Goal: Task Accomplishment & Management: Manage account settings

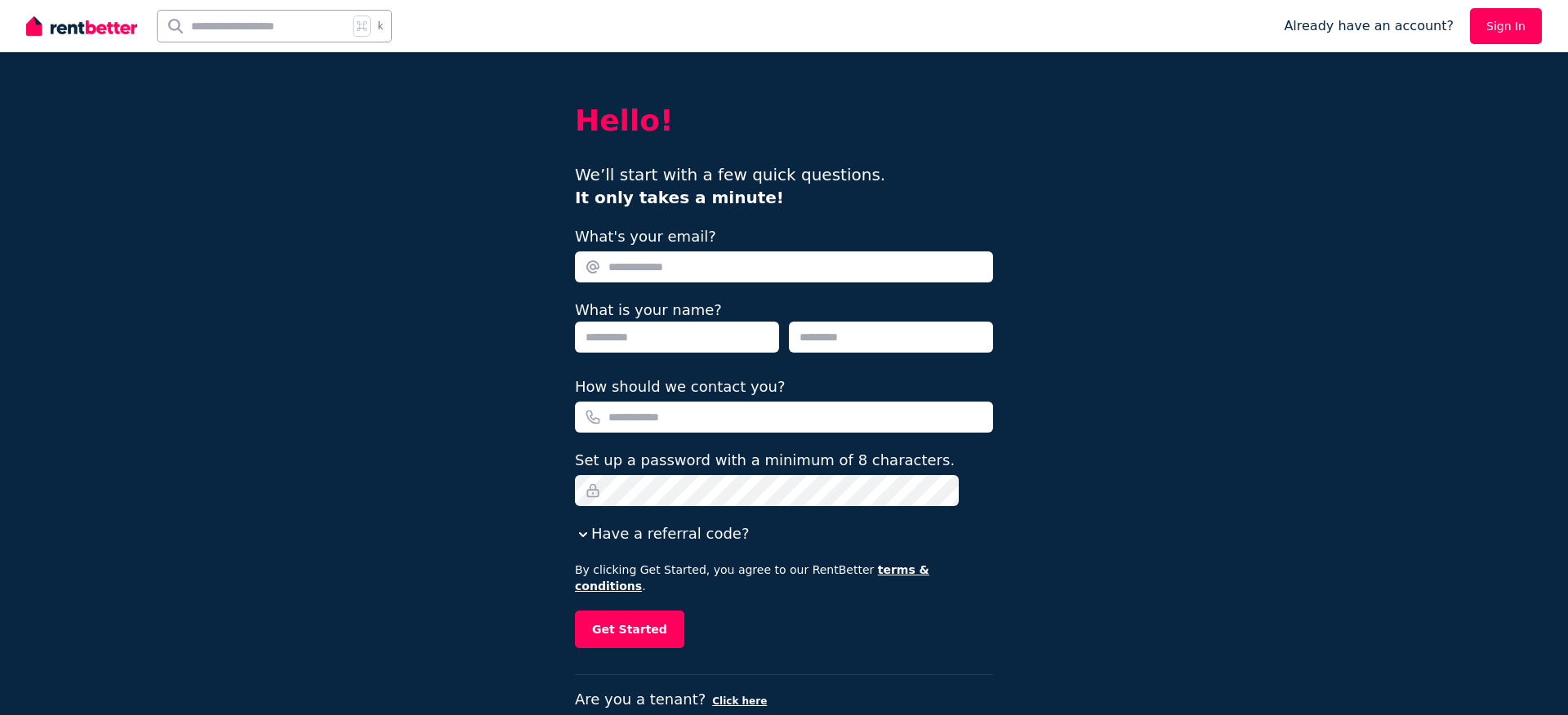
click at [745, 269] on input "What's your email?" at bounding box center [783, 267] width 418 height 31
type input "**********"
type input "******"
type input "**********"
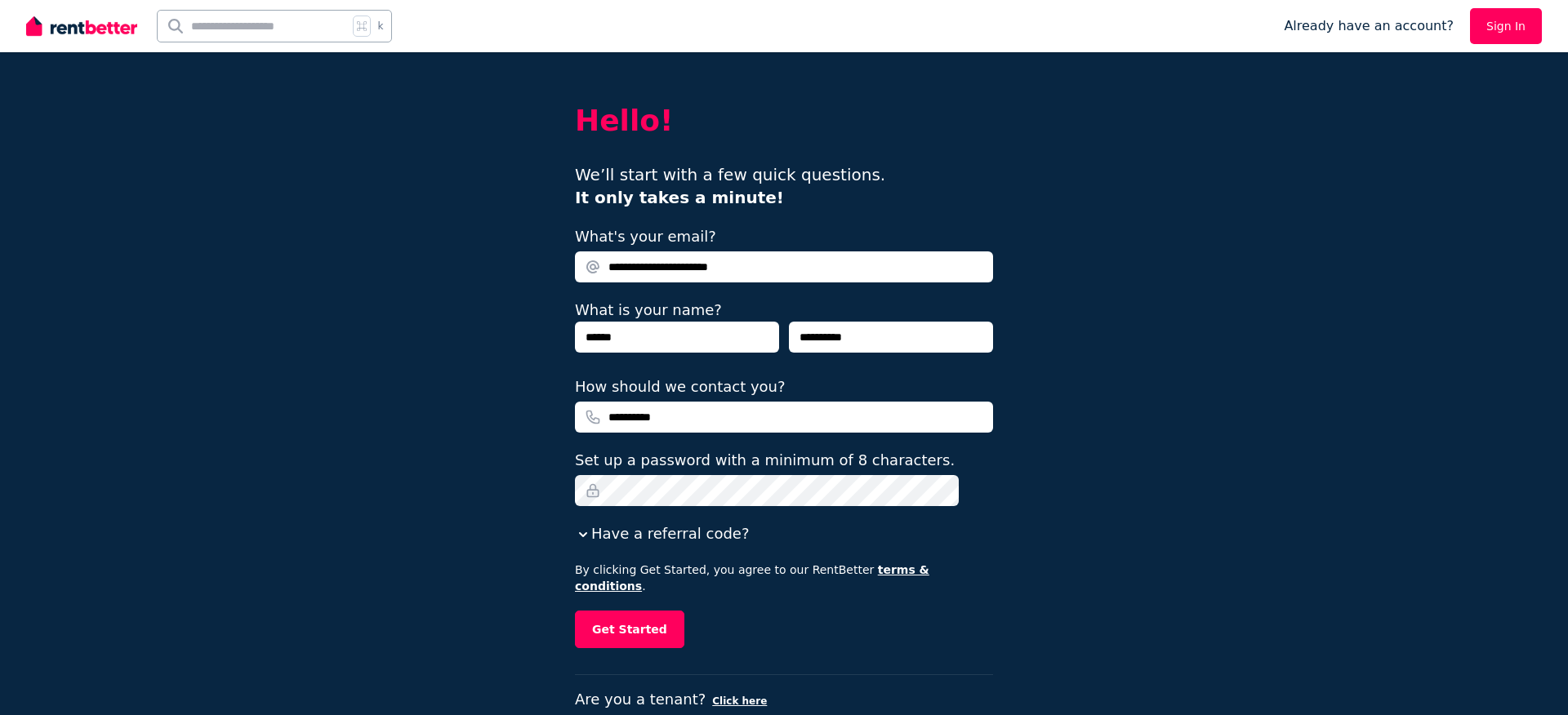
click at [742, 326] on input "******" at bounding box center [676, 337] width 204 height 31
click at [731, 337] on input "******" at bounding box center [676, 337] width 204 height 31
type input "***"
click at [648, 417] on input "**********" at bounding box center [783, 417] width 418 height 31
click at [748, 416] on input "**********" at bounding box center [783, 417] width 418 height 31
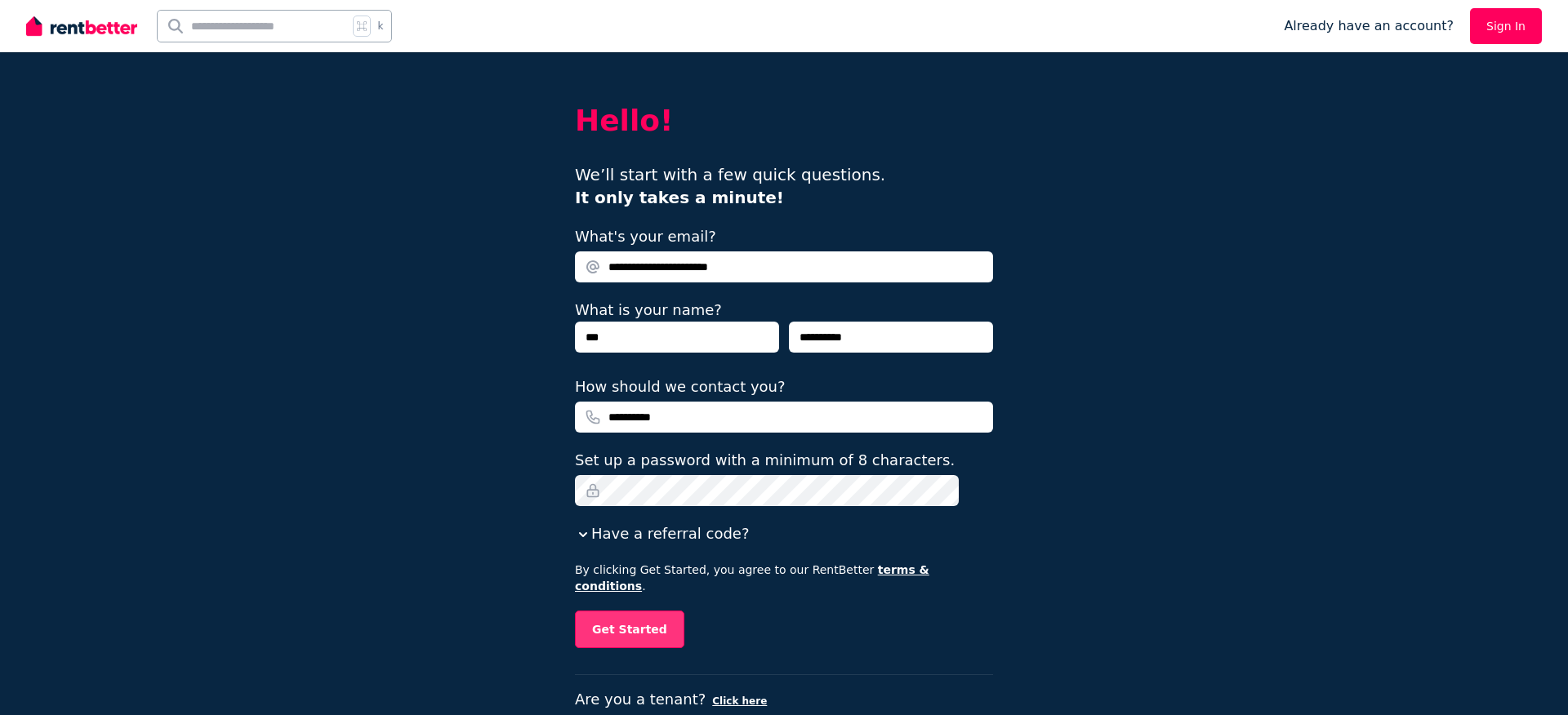
click at [652, 618] on button "Get Started" at bounding box center [629, 629] width 109 height 37
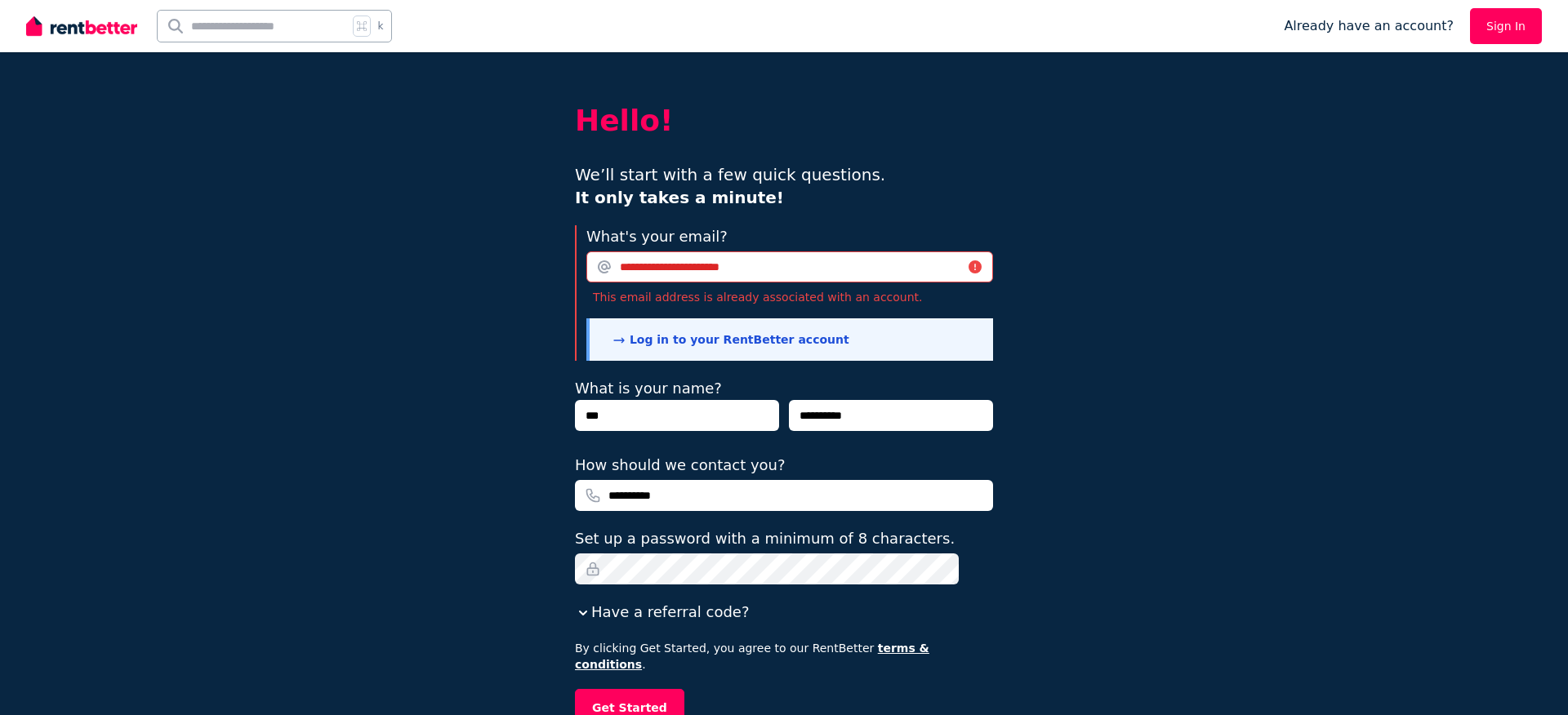
click at [1497, 22] on link "Sign In" at bounding box center [1506, 26] width 72 height 36
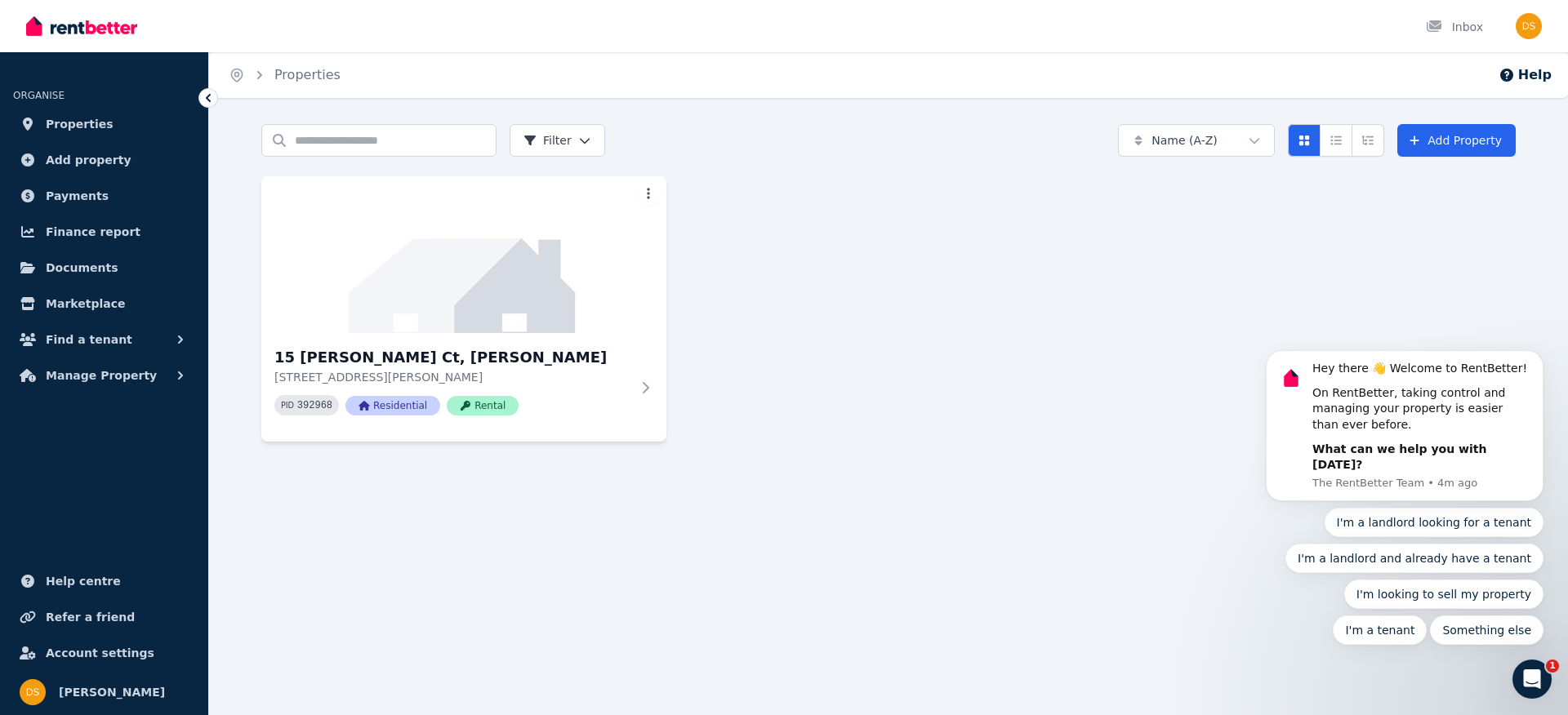
click at [1044, 285] on div "15 [PERSON_NAME] Ct, Thornlie [STREET_ADDRESS][PERSON_NAME] PID 392968 Resident…" at bounding box center [888, 308] width 1254 height 265
drag, startPoint x: 1124, startPoint y: 463, endPoint x: 1247, endPoint y: 503, distance: 129.3
click at [1124, 463] on div "Search properties Filter Name (A-Z) Add Property [STREET_ADDRESS][PERSON_NAME][…" at bounding box center [889, 297] width 1359 height 347
click at [1559, 676] on div "Home Properties Help Search properties Filter Name (A-Z) Add Property [STREET_A…" at bounding box center [784, 358] width 1568 height 715
click at [1538, 671] on icon "Open Intercom Messenger" at bounding box center [1531, 677] width 27 height 27
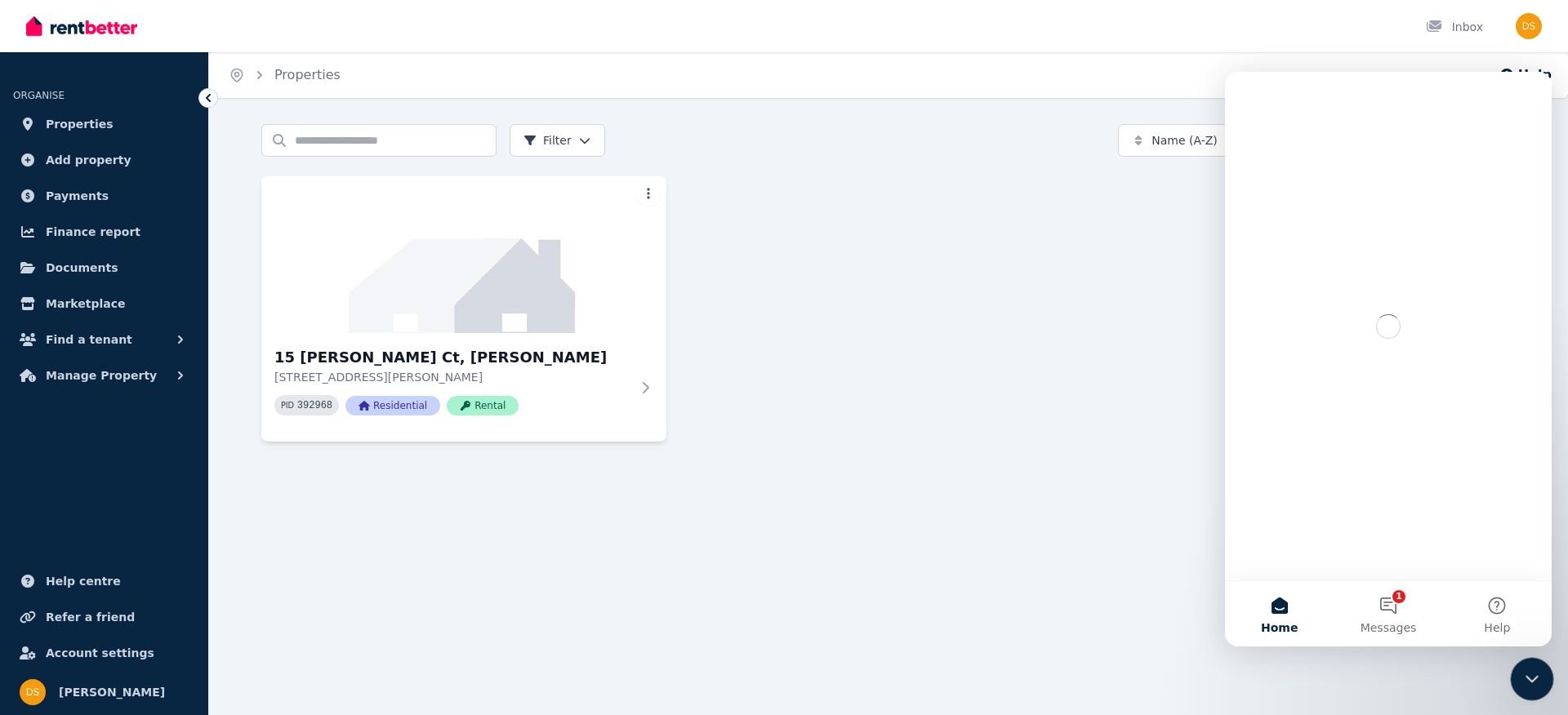
click at [1538, 671] on icon "Close Intercom Messenger" at bounding box center [1529, 676] width 19 height 19
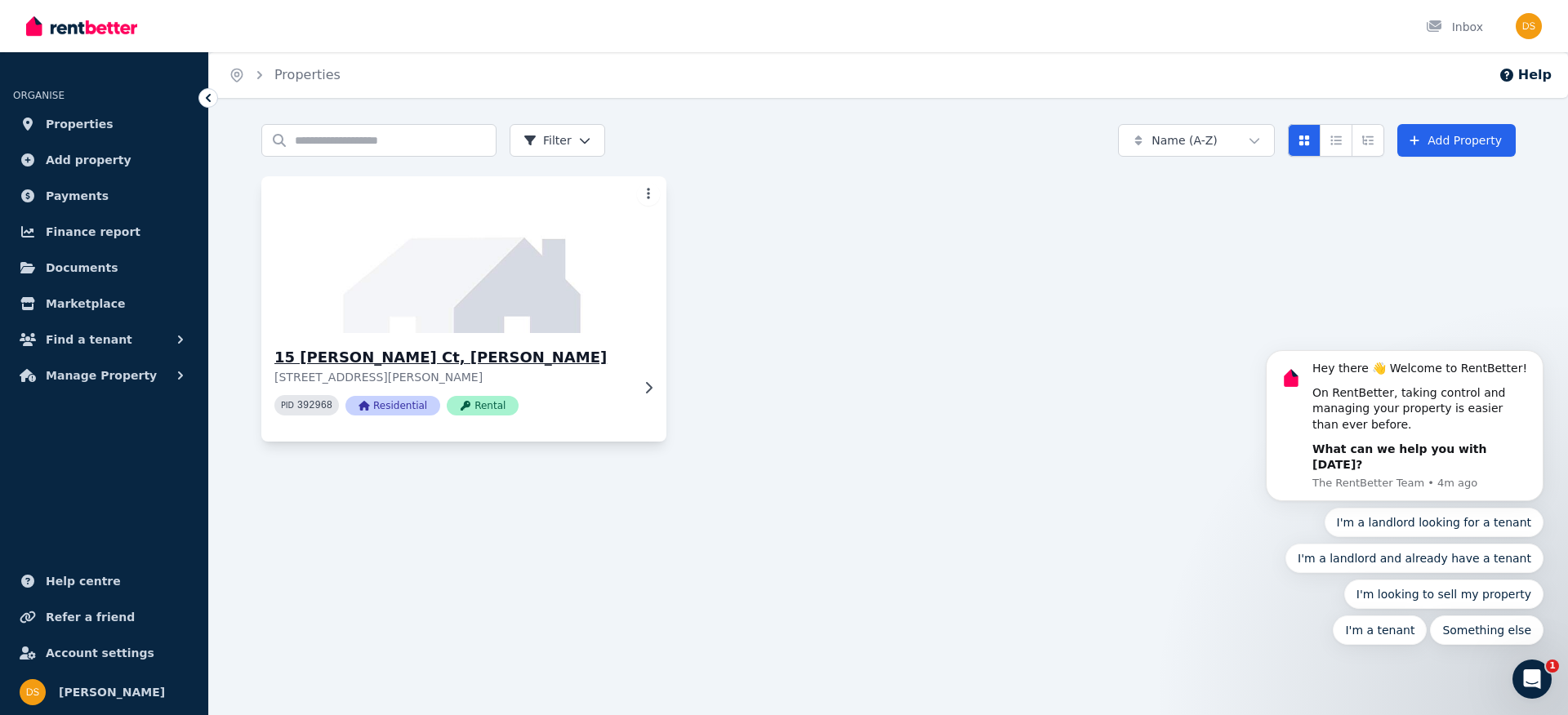
click at [577, 369] on p "[STREET_ADDRESS][PERSON_NAME]" at bounding box center [453, 377] width 356 height 16
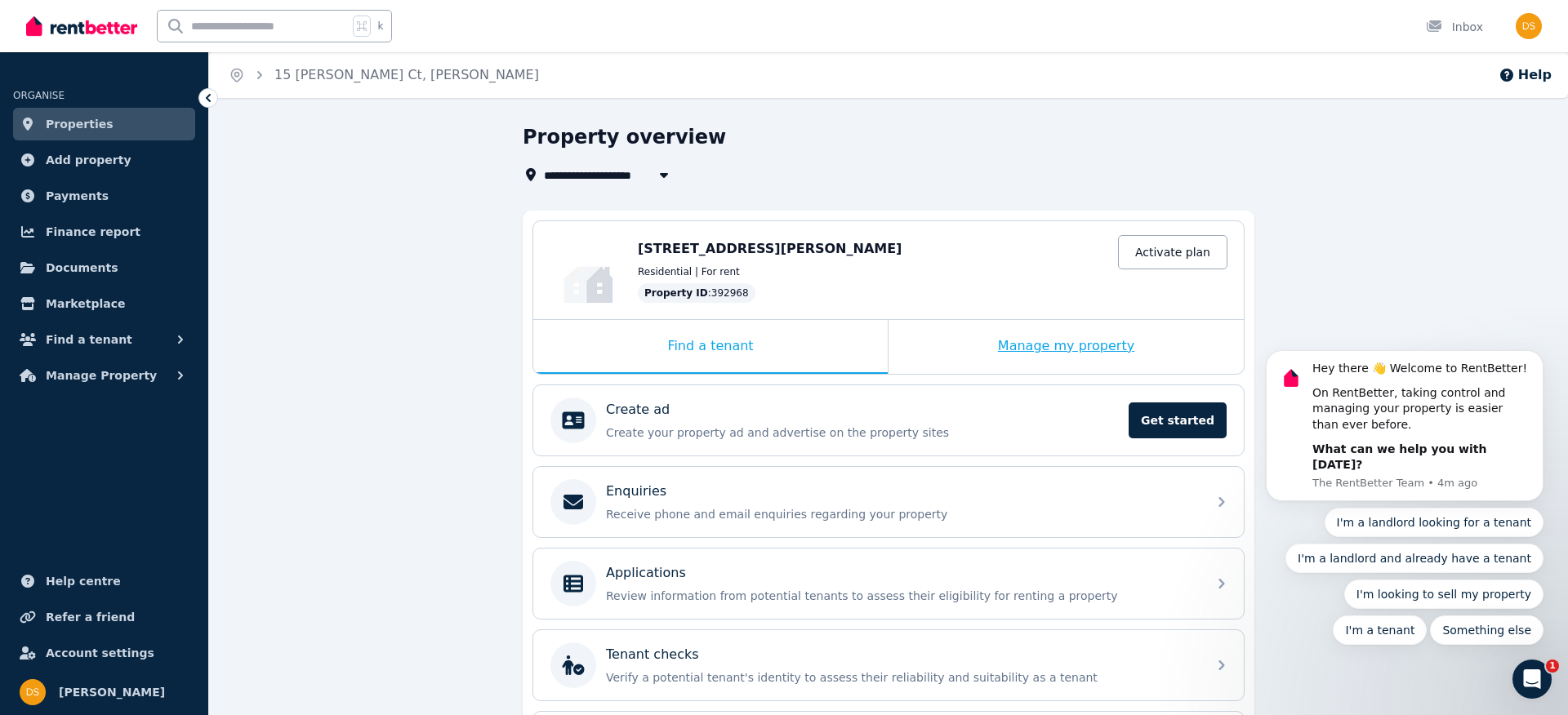
click at [978, 346] on div "Manage my property" at bounding box center [1065, 347] width 355 height 54
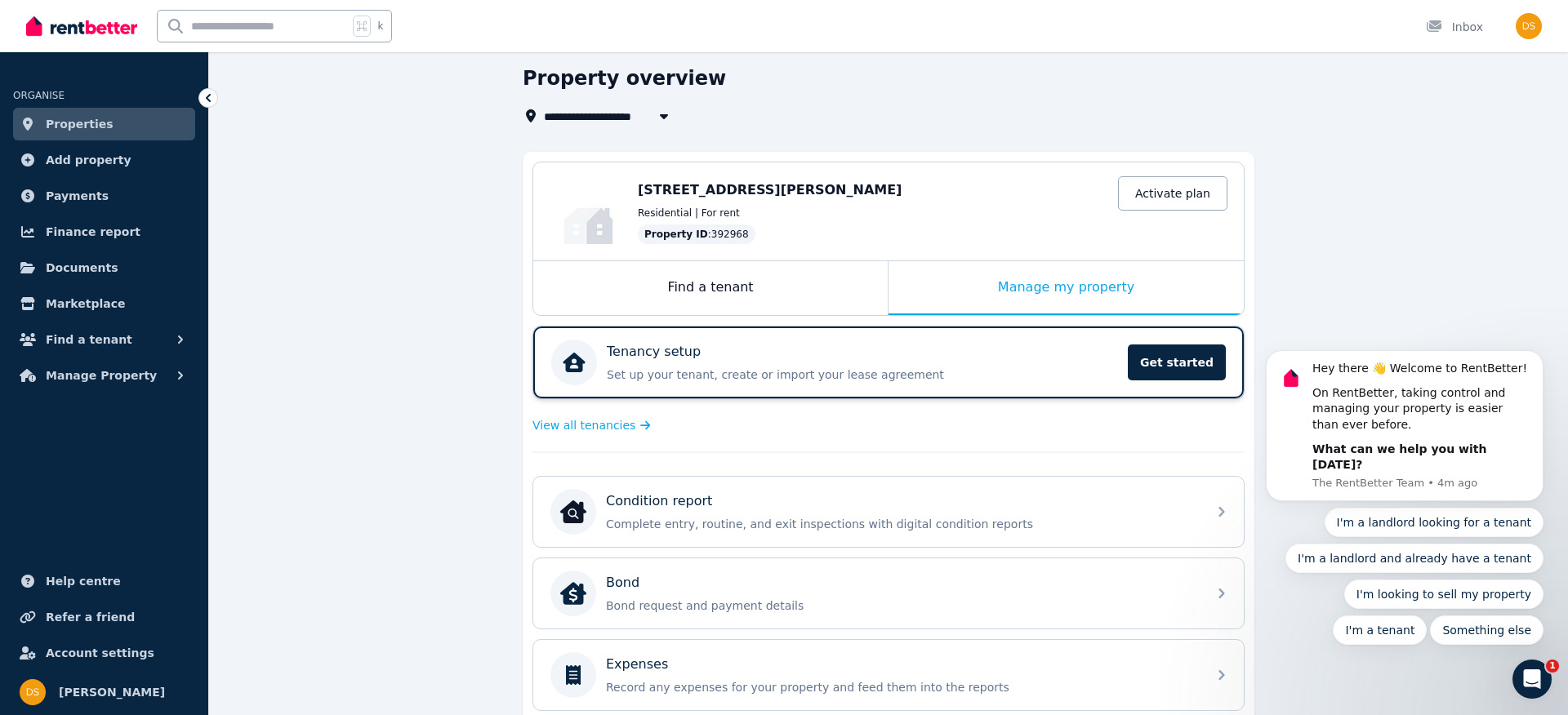
scroll to position [64, 0]
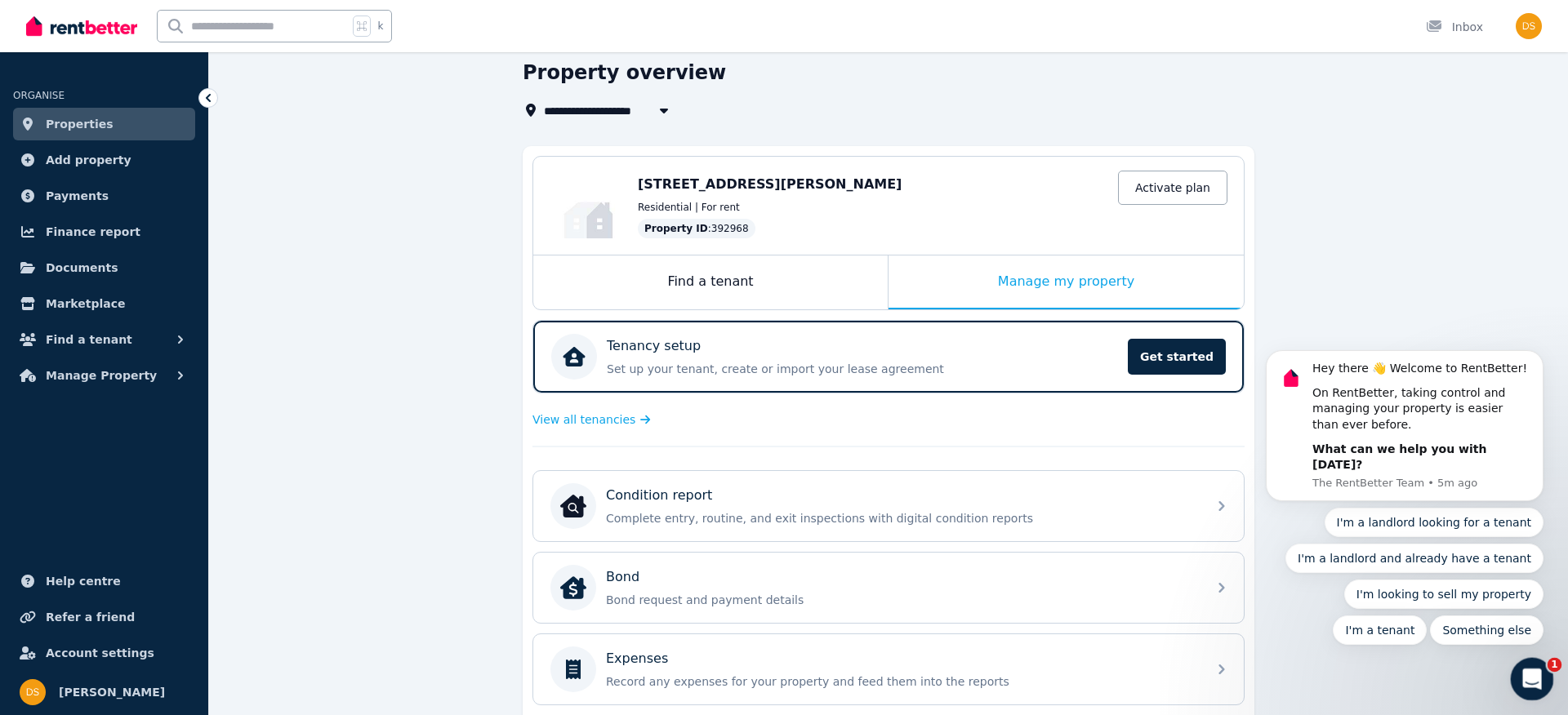
click at [1522, 674] on icon "Open Intercom Messenger" at bounding box center [1531, 677] width 27 height 27
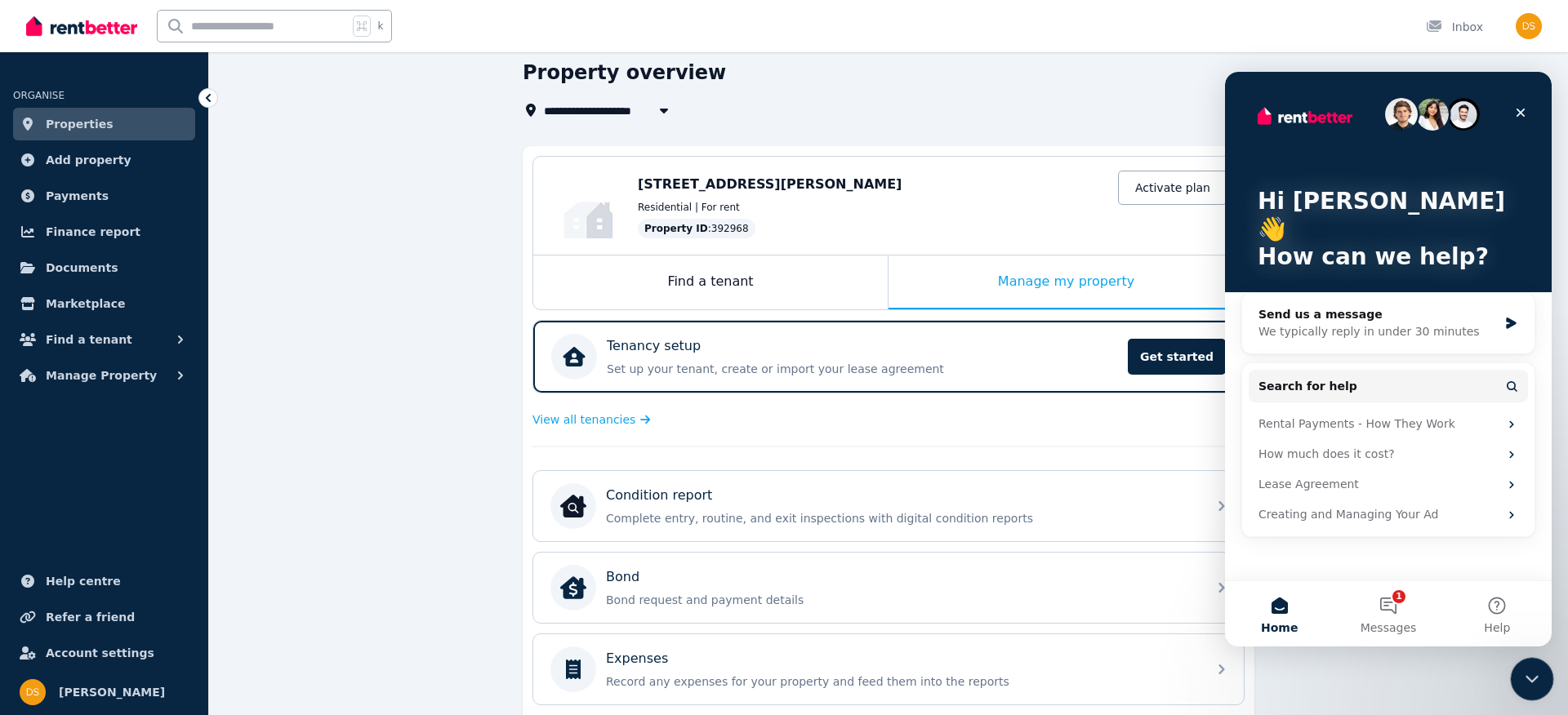
click at [1521, 674] on icon "Close Intercom Messenger" at bounding box center [1529, 676] width 19 height 19
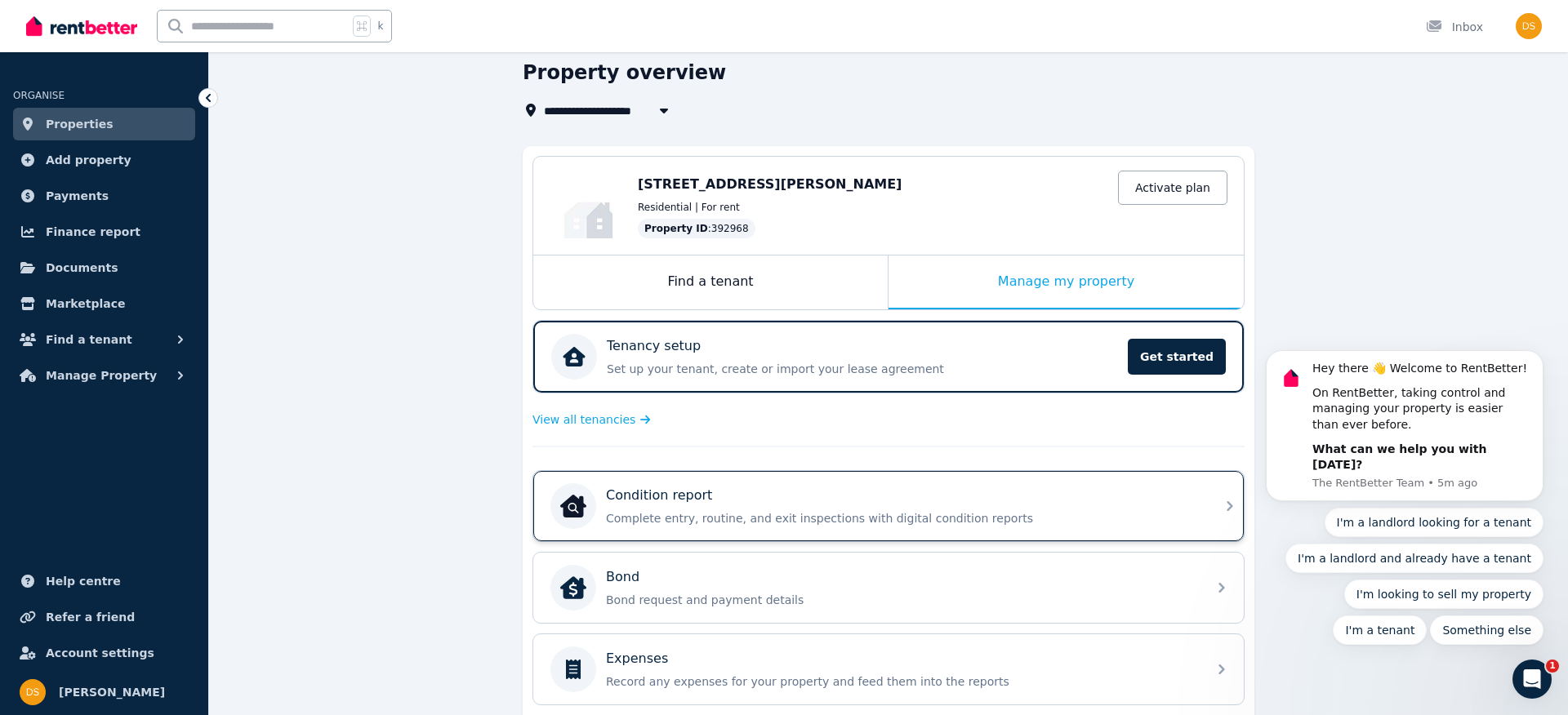
scroll to position [0, 0]
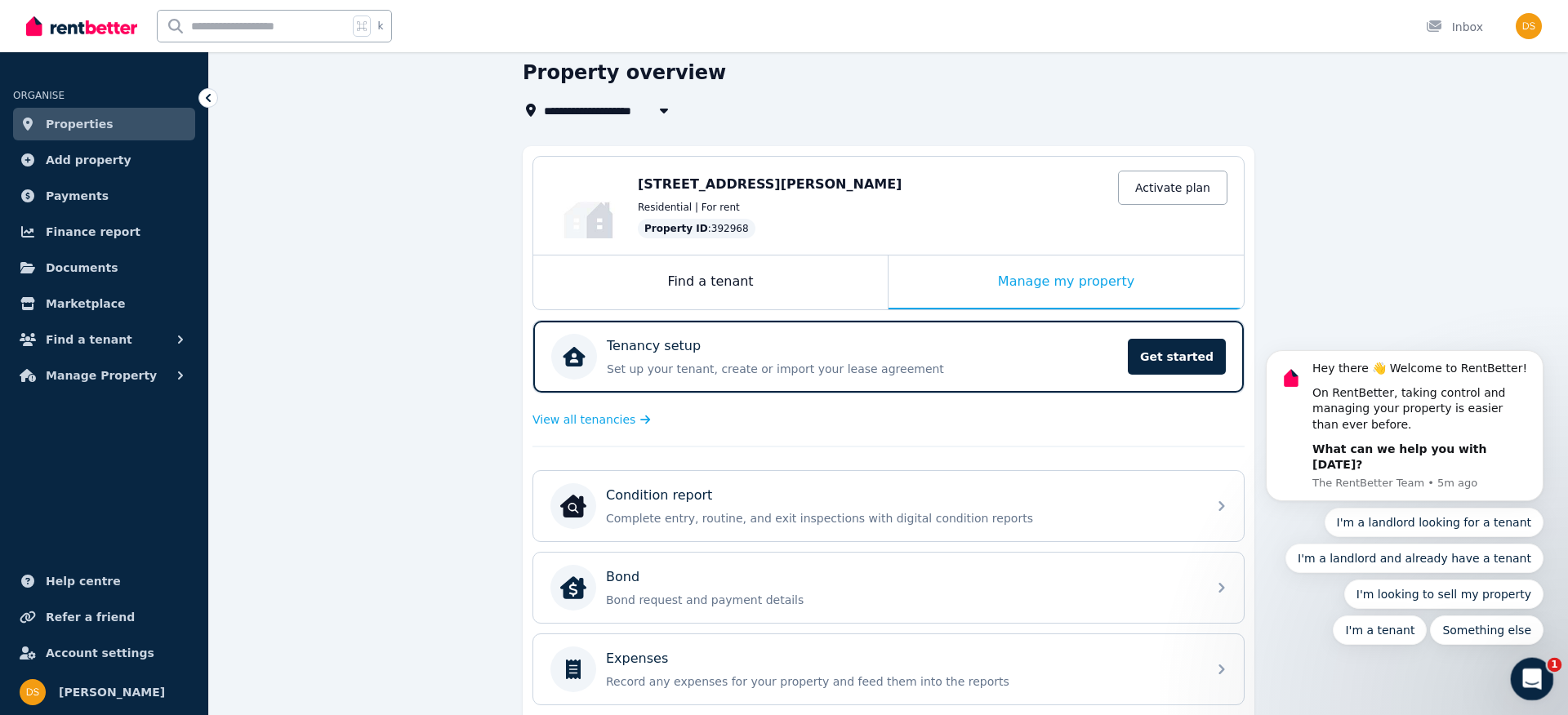
click html
click at [1535, 681] on icon "Open Intercom Messenger" at bounding box center [1531, 677] width 27 height 27
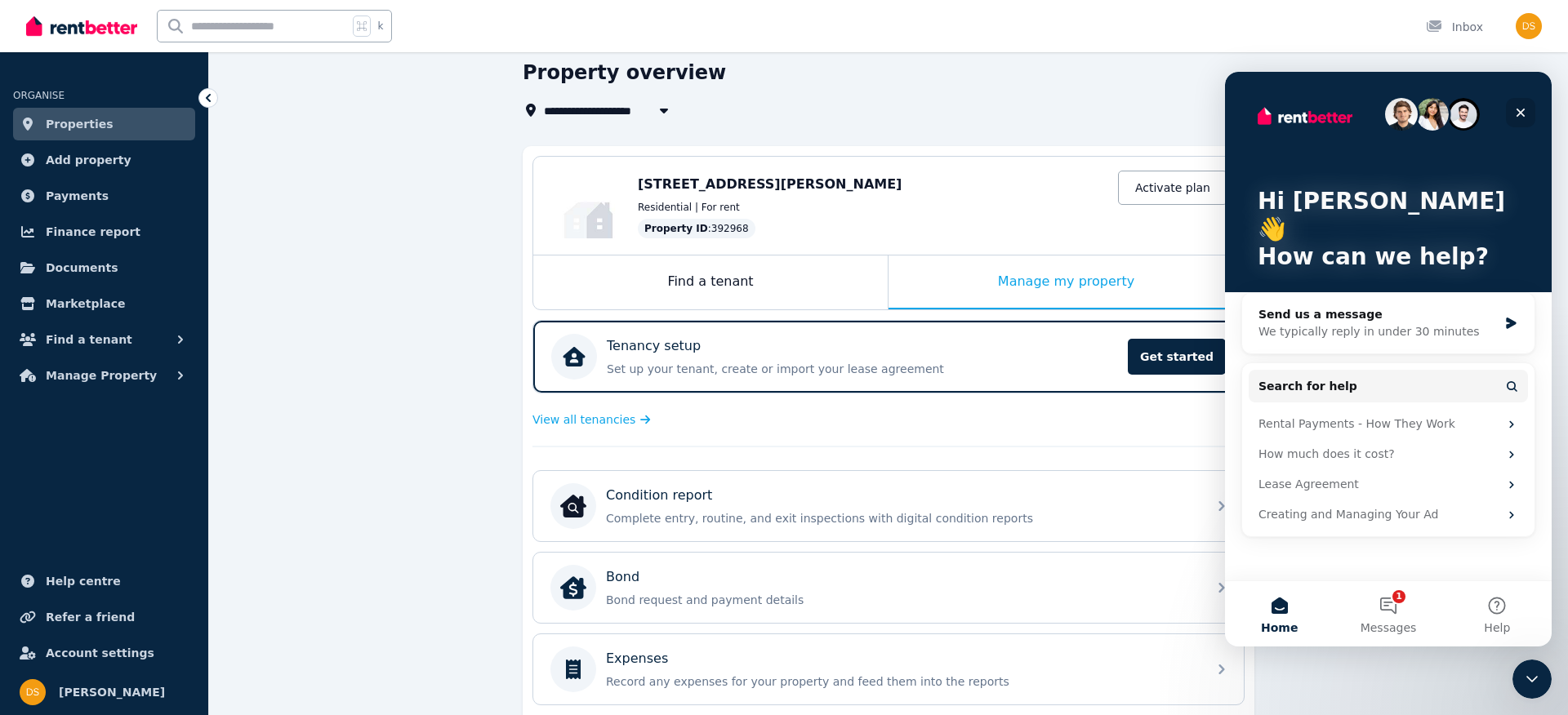
click at [1519, 118] on icon "Close" at bounding box center [1521, 112] width 13 height 13
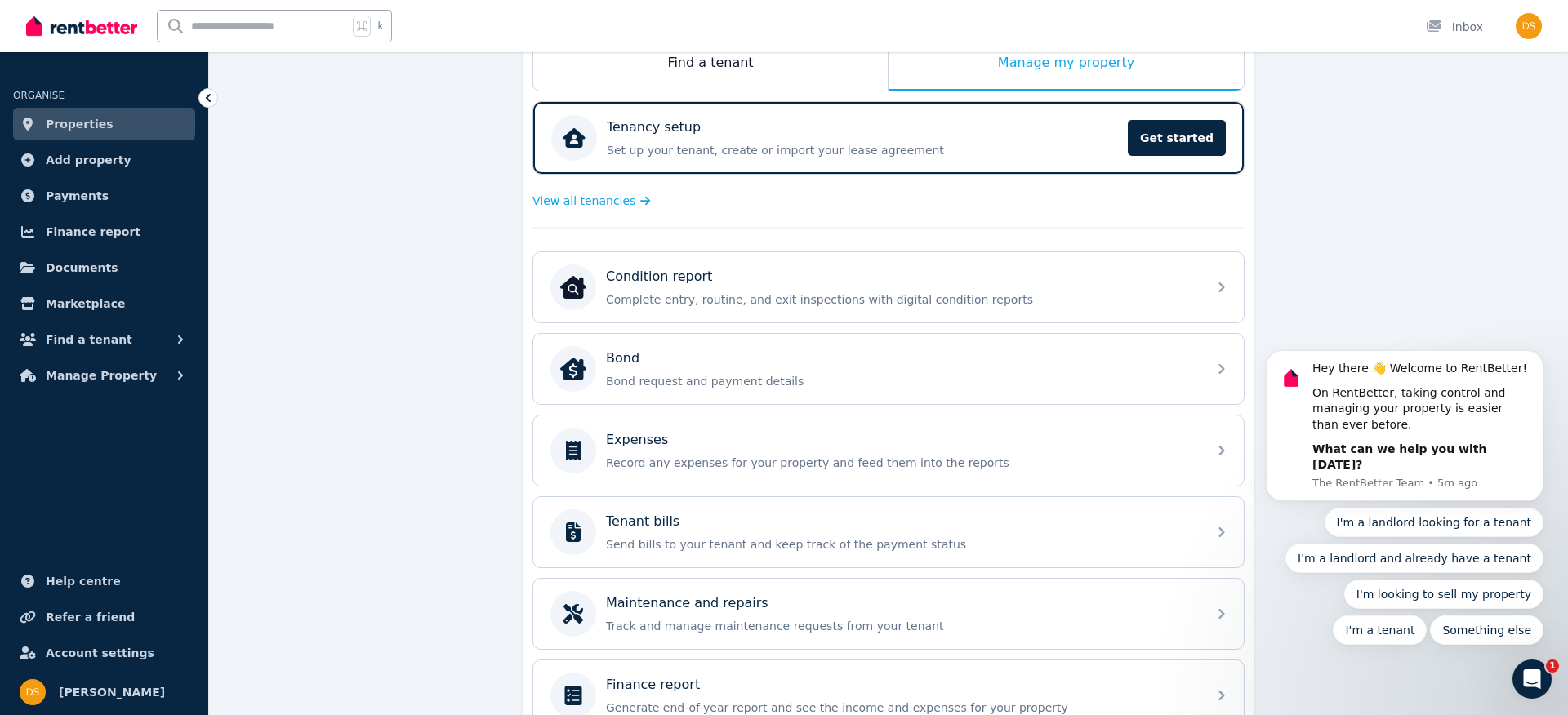
scroll to position [290, 0]
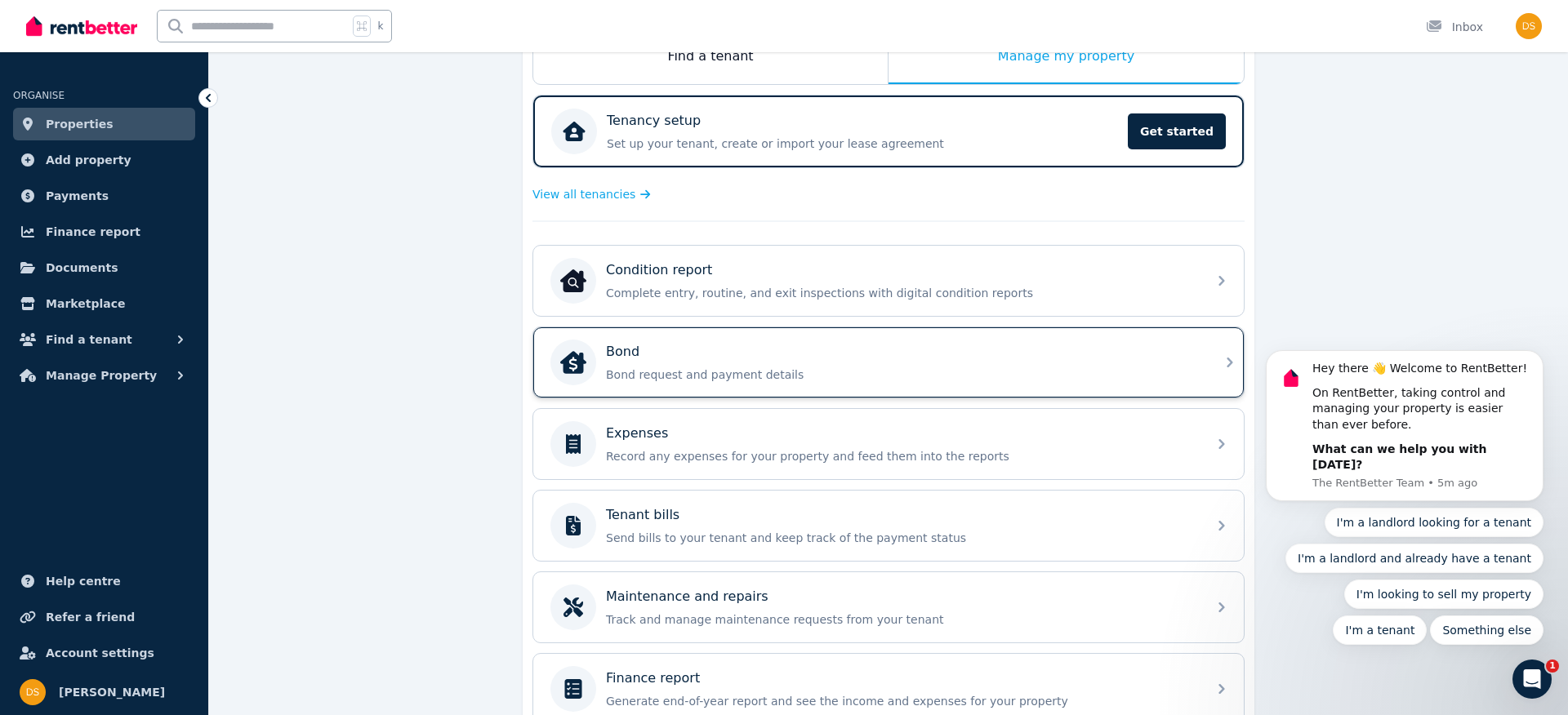
click at [706, 352] on div "Bond" at bounding box center [902, 352] width 592 height 19
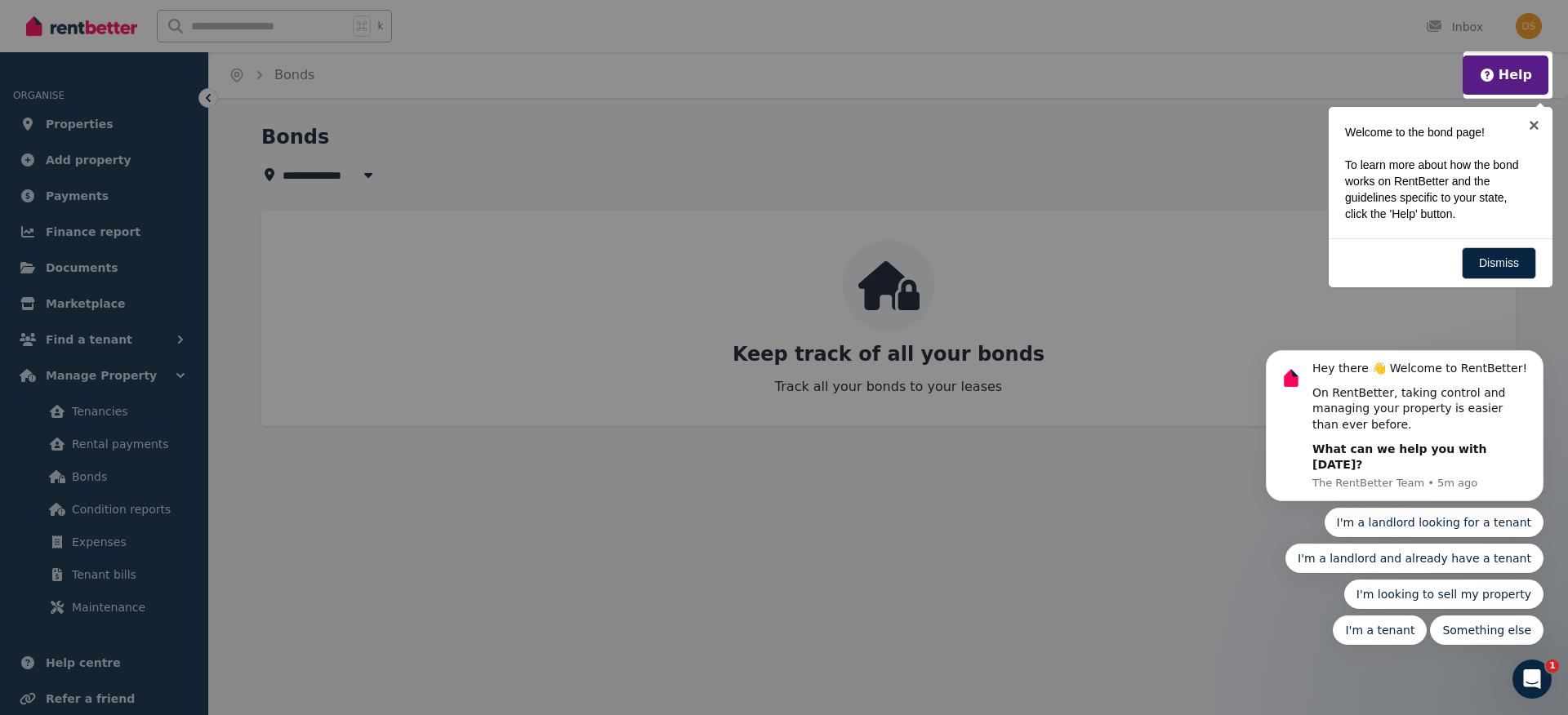
click at [1499, 263] on body "Hey there 👋 Welcome to RentBetter! On RentBetter, taking control and managing y…" at bounding box center [1405, 438] width 314 height 453
click at [1532, 121] on link "×" at bounding box center [1534, 125] width 36 height 36
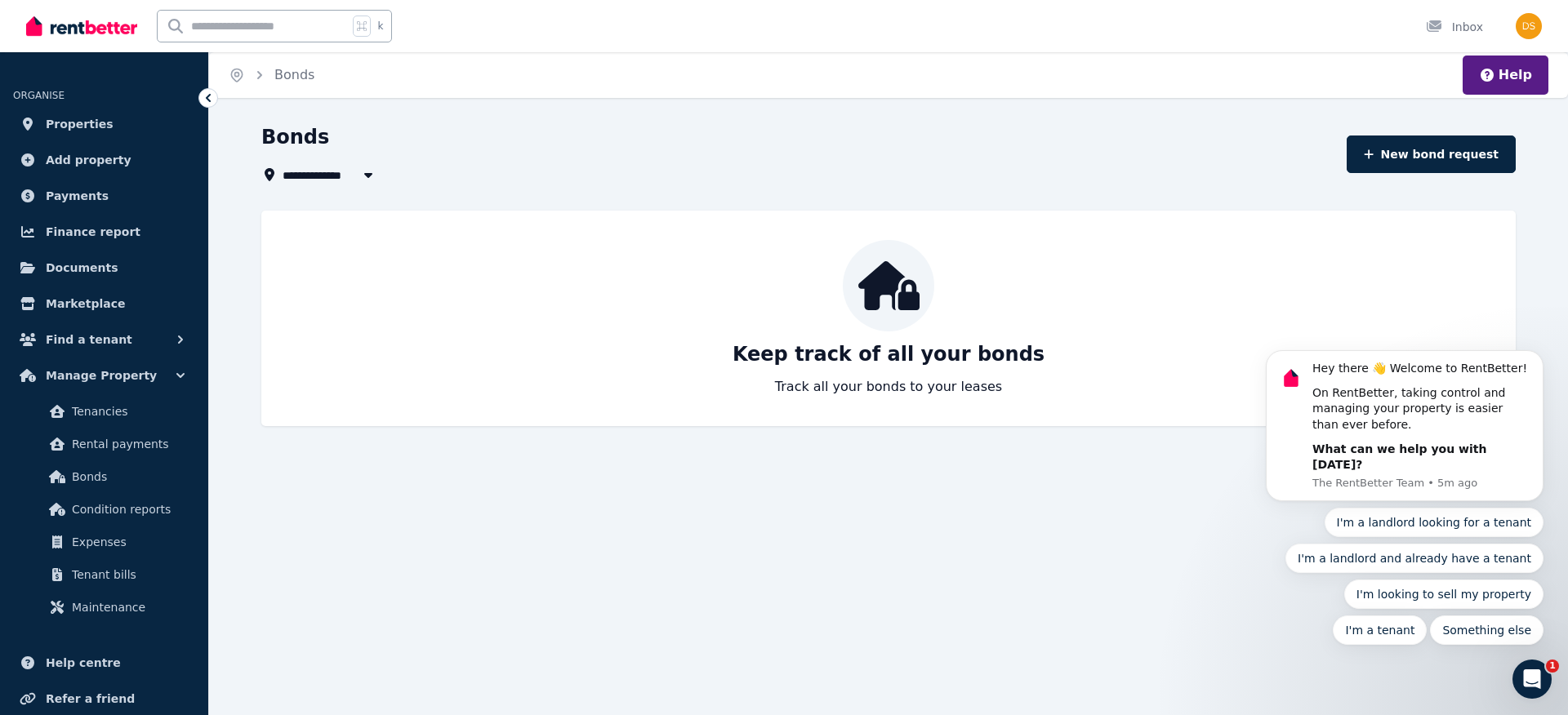
click at [211, 98] on icon at bounding box center [208, 97] width 16 height 16
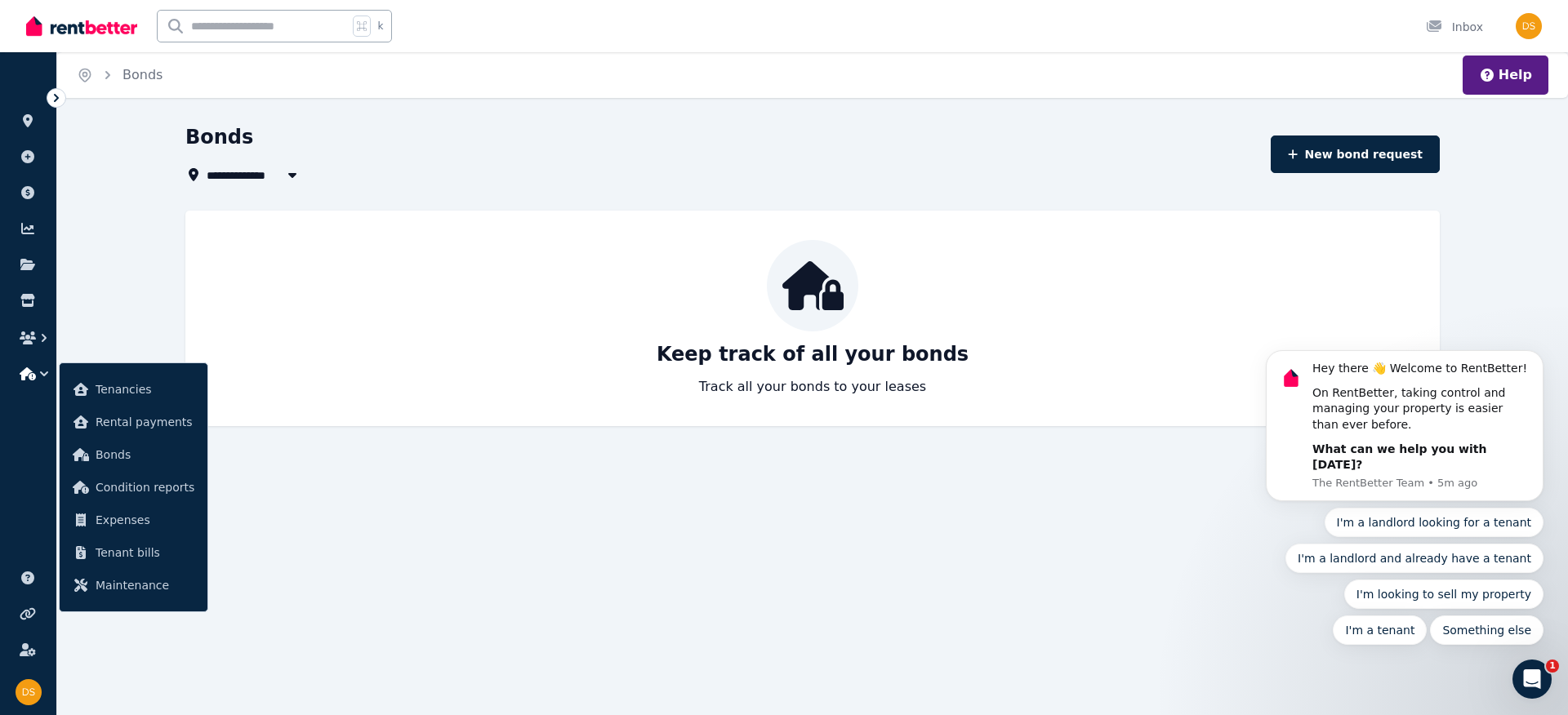
click at [70, 34] on img at bounding box center [81, 25] width 111 height 25
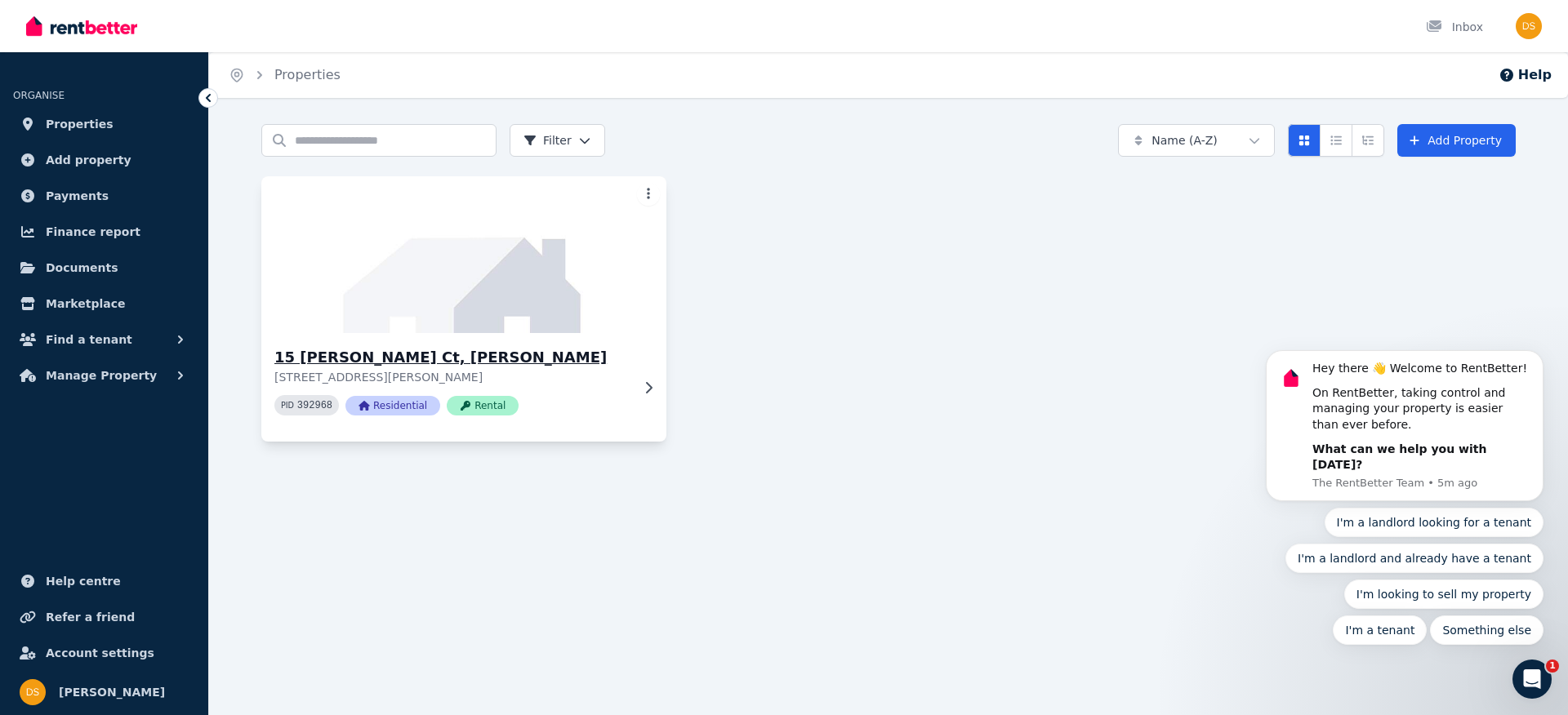
click at [577, 405] on div "PID 392968 Residential Rental" at bounding box center [453, 405] width 356 height 20
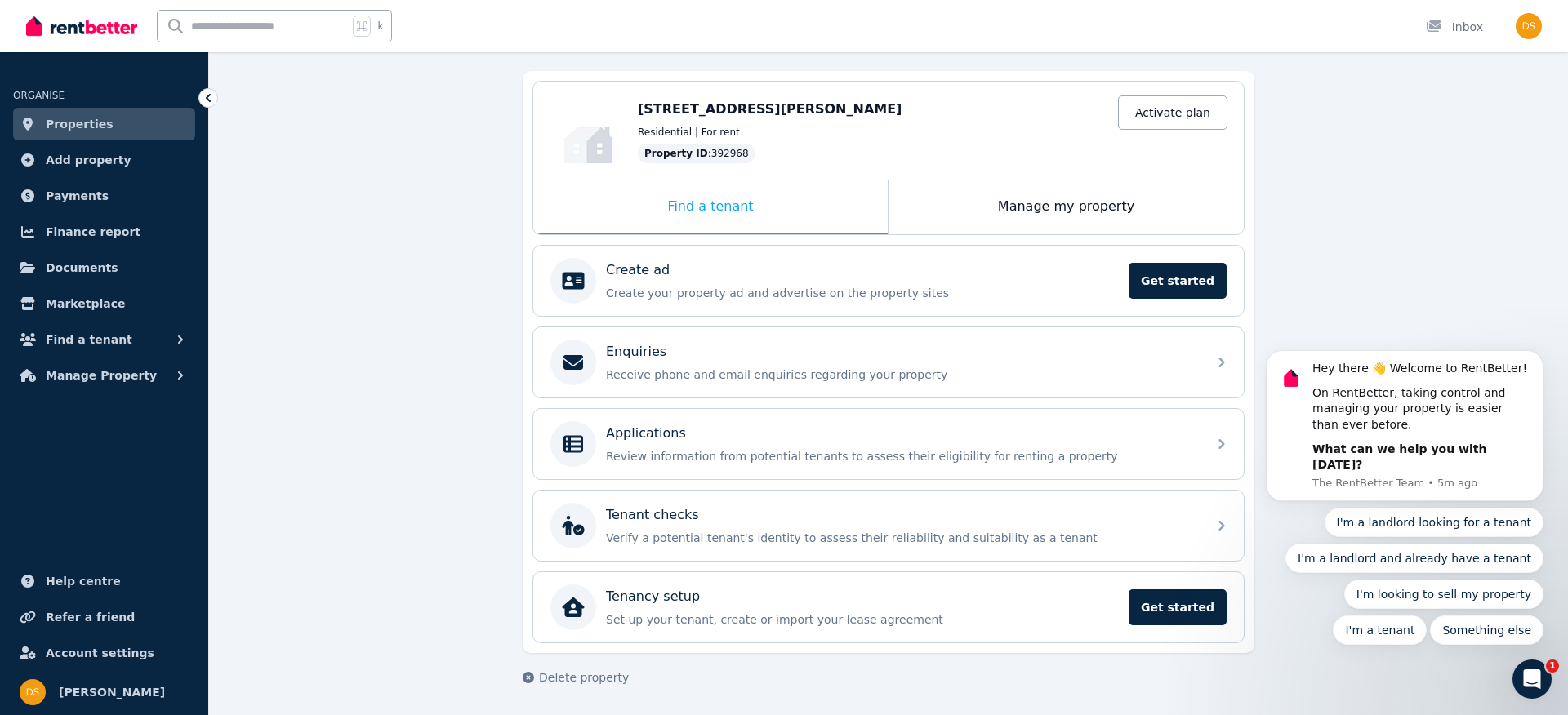
scroll to position [138, 0]
click at [1185, 124] on link "Activate plan" at bounding box center [1172, 114] width 109 height 34
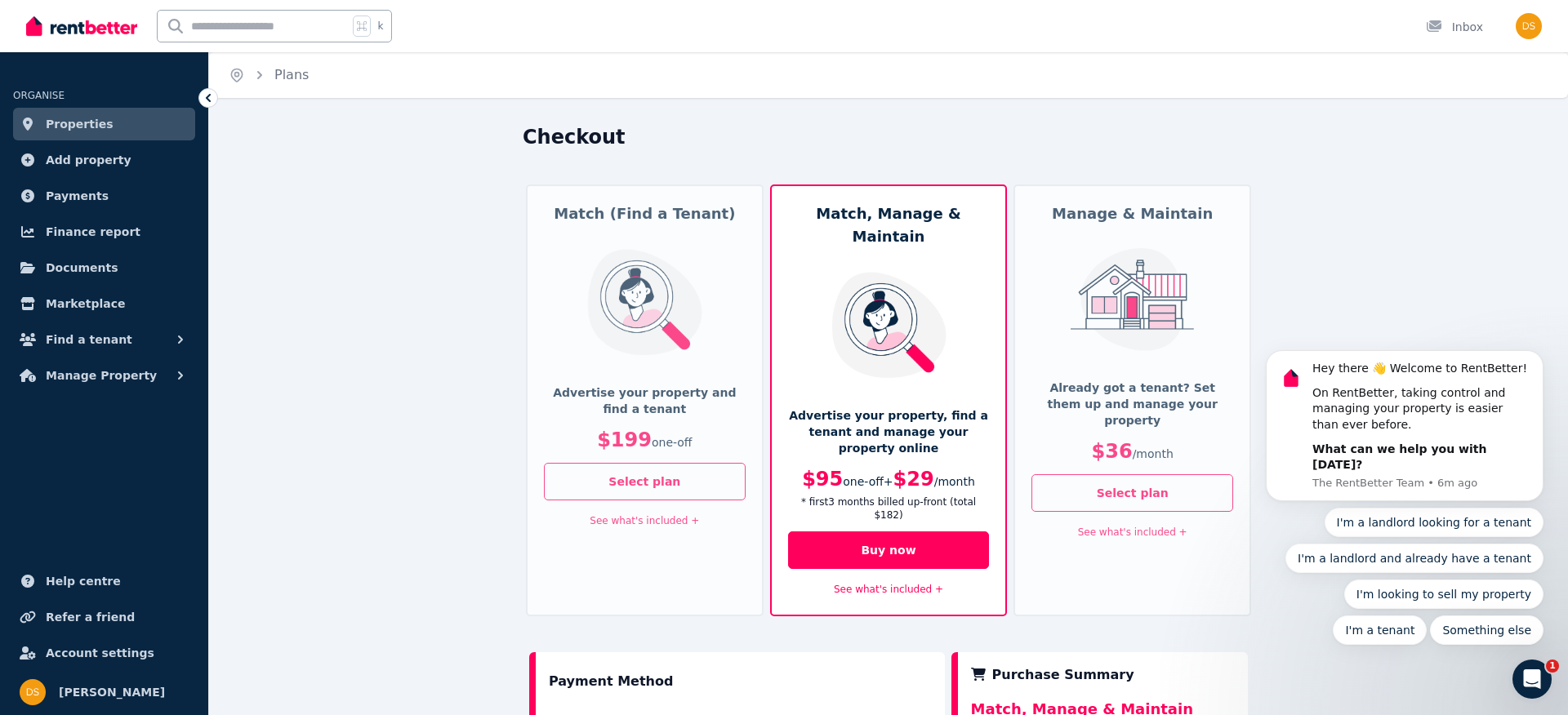
click at [1549, 25] on div "Open main menu k Inbox Open user menu" at bounding box center [784, 26] width 1568 height 53
click at [1528, 23] on img "button" at bounding box center [1529, 25] width 26 height 26
drag, startPoint x: 1317, startPoint y: 207, endPoint x: 1281, endPoint y: 225, distance: 40.2
click html "Hey there 👋 Welcome to RentBetter! On RentBetter, taking control and managing y…"
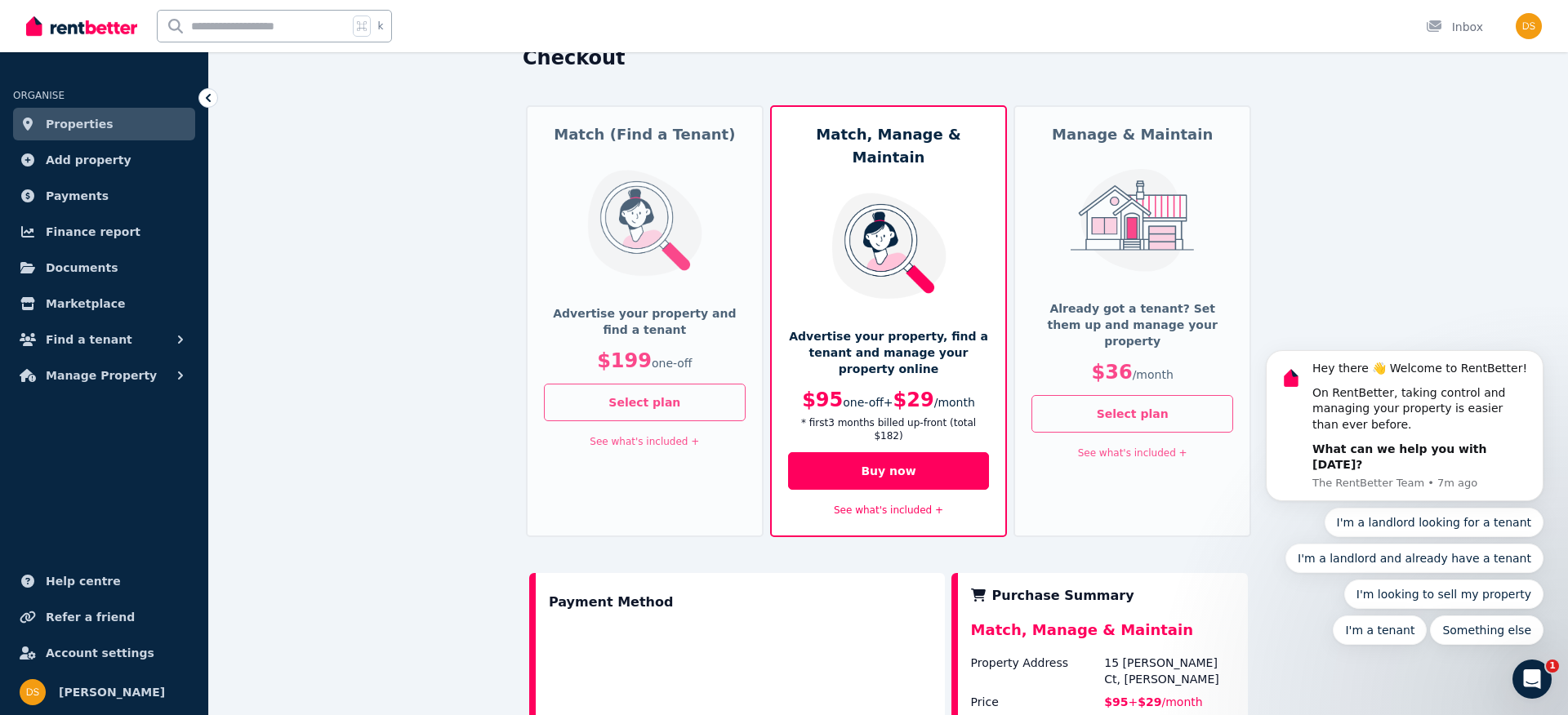
scroll to position [80, 0]
click at [878, 503] on link "See what's included +" at bounding box center [888, 508] width 109 height 11
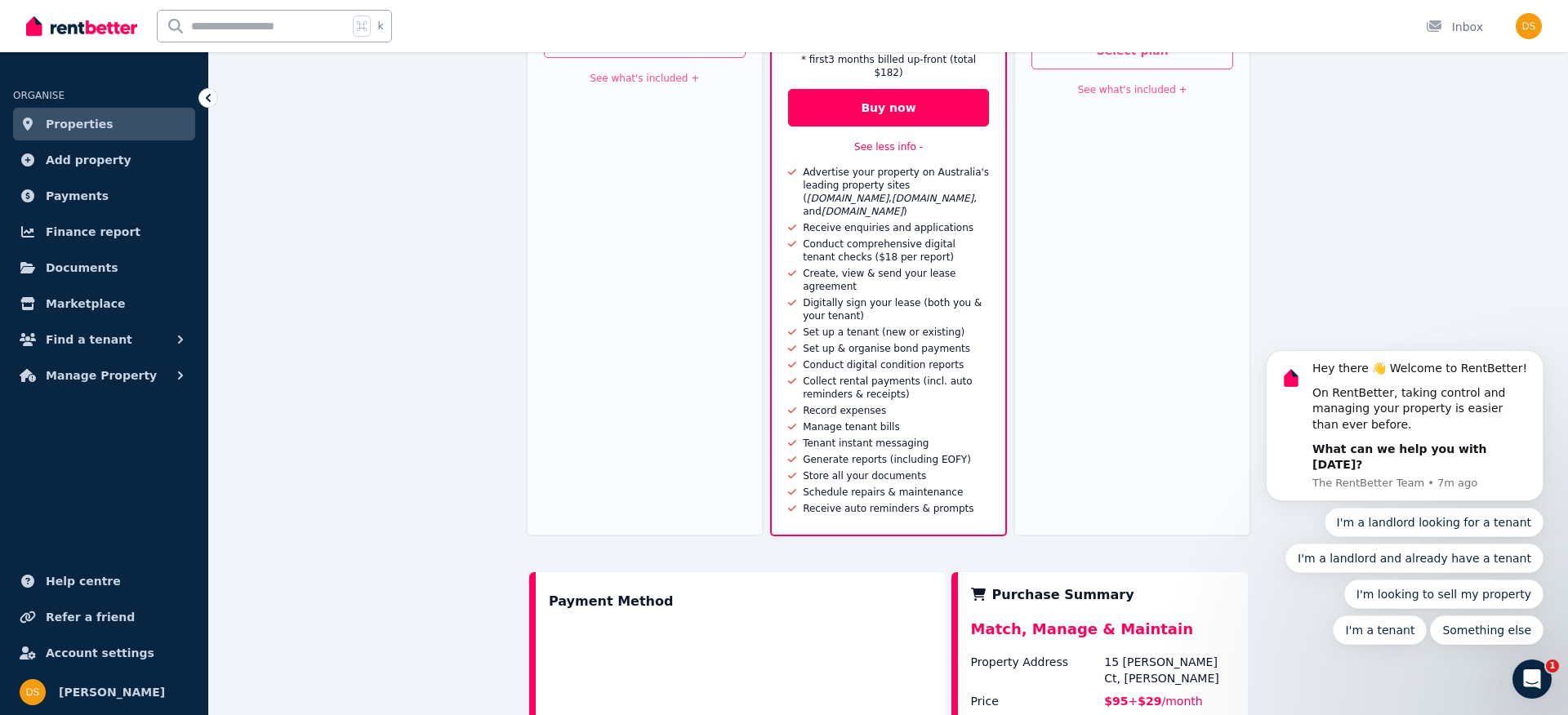
scroll to position [0, 0]
